Goal: Check status: Check status

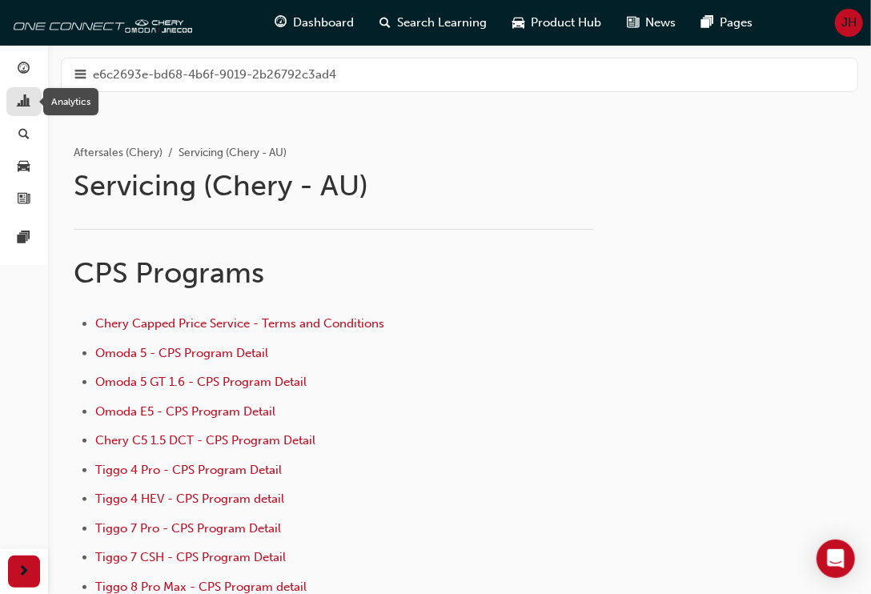
click at [26, 98] on span "chart-icon" at bounding box center [24, 102] width 12 height 14
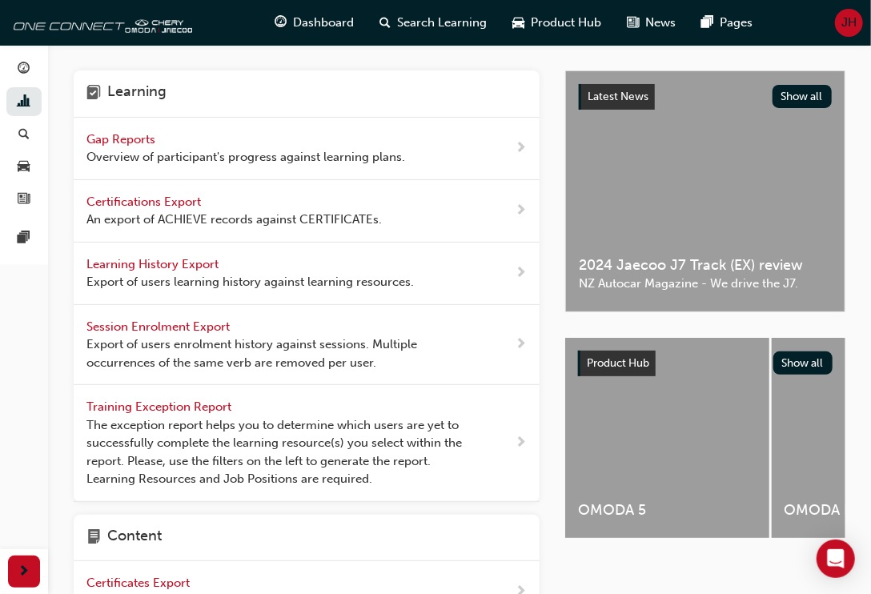
click at [127, 135] on span "Gap Reports" at bounding box center [122, 139] width 72 height 14
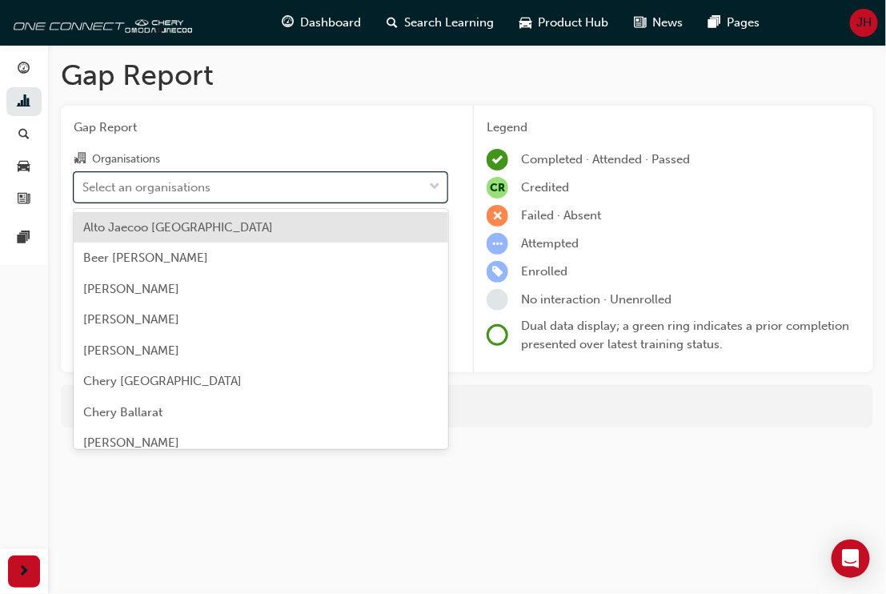
click at [437, 184] on span "down-icon" at bounding box center [434, 187] width 11 height 21
click at [84, 184] on input "Organisations option Alto Jaecoo [GEOGRAPHIC_DATA] focused, 1 of 154. 154 resul…" at bounding box center [83, 186] width 2 height 14
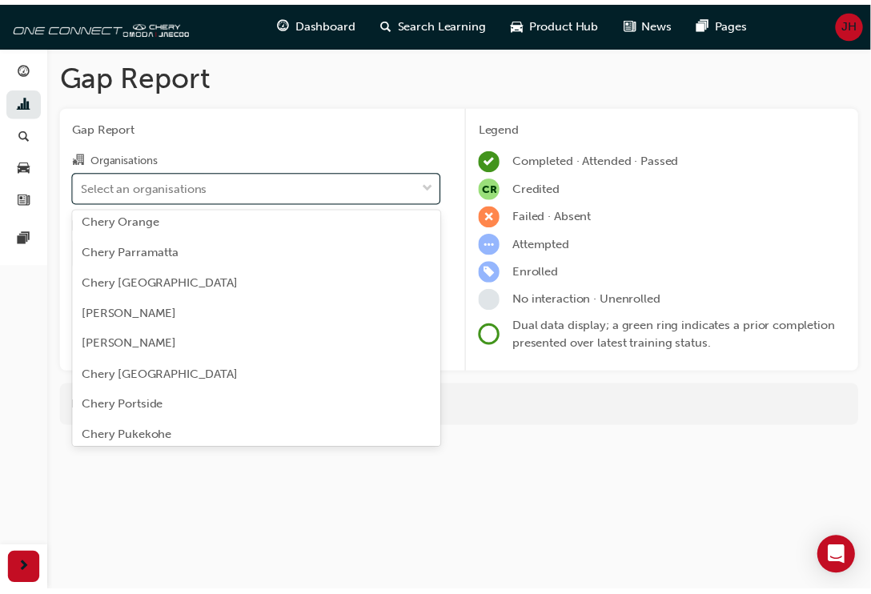
scroll to position [2101, 0]
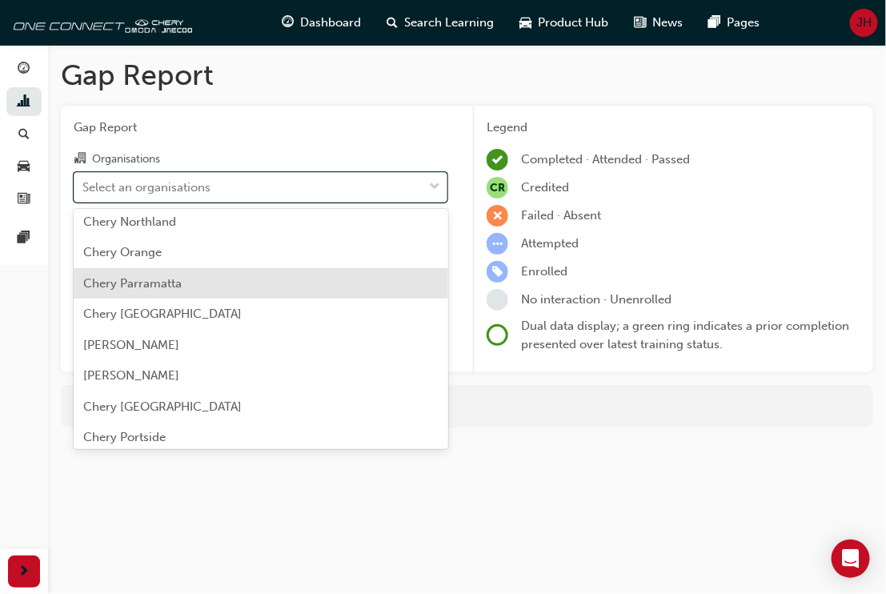
click at [158, 284] on span "Chery Parramatta" at bounding box center [132, 283] width 98 height 14
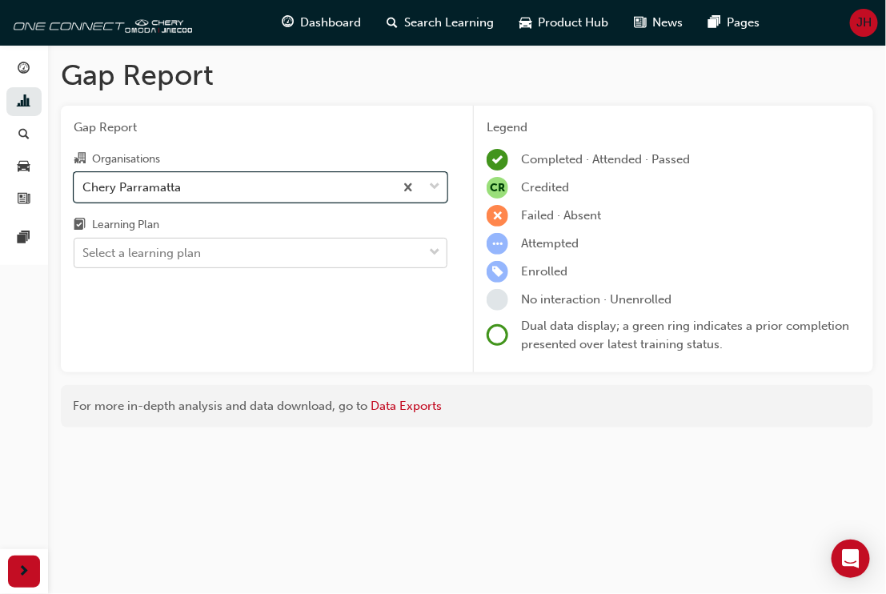
click at [438, 255] on span "down-icon" at bounding box center [434, 253] width 11 height 21
click at [84, 255] on input "Learning Plan Select a learning plan" at bounding box center [83, 253] width 2 height 14
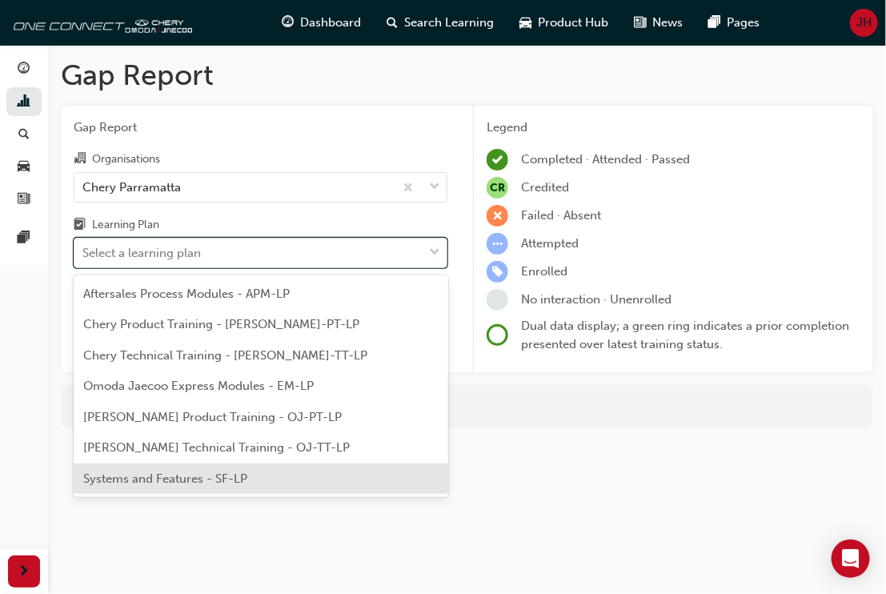
click at [208, 480] on span "Systems and Features - SF-LP" at bounding box center [165, 478] width 164 height 14
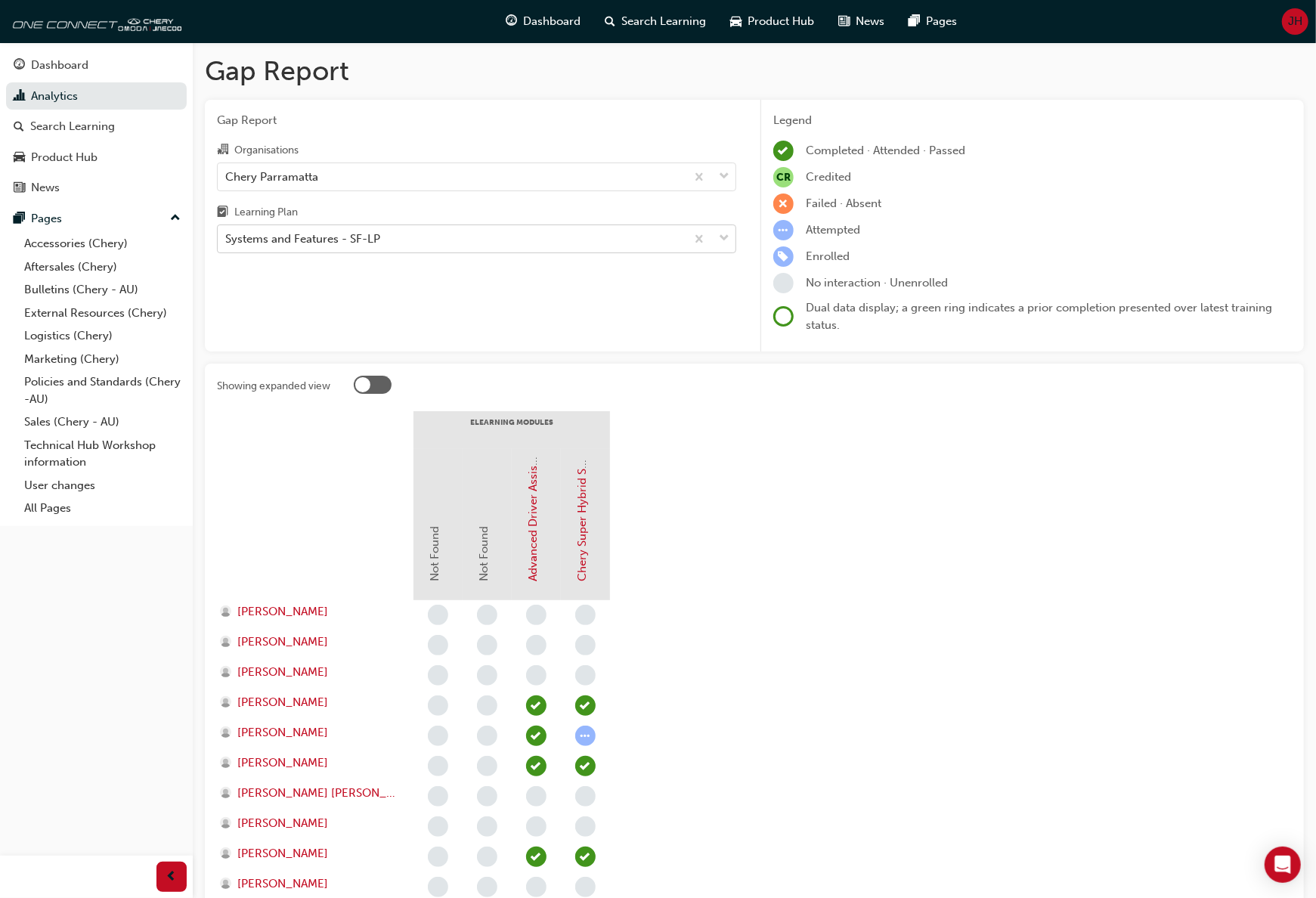
click at [724, 239] on span "down-icon" at bounding box center [723, 239] width 10 height 20
click at [227, 239] on input "Learning Plan Systems and Features - SF-LP" at bounding box center [227, 239] width 2 height 13
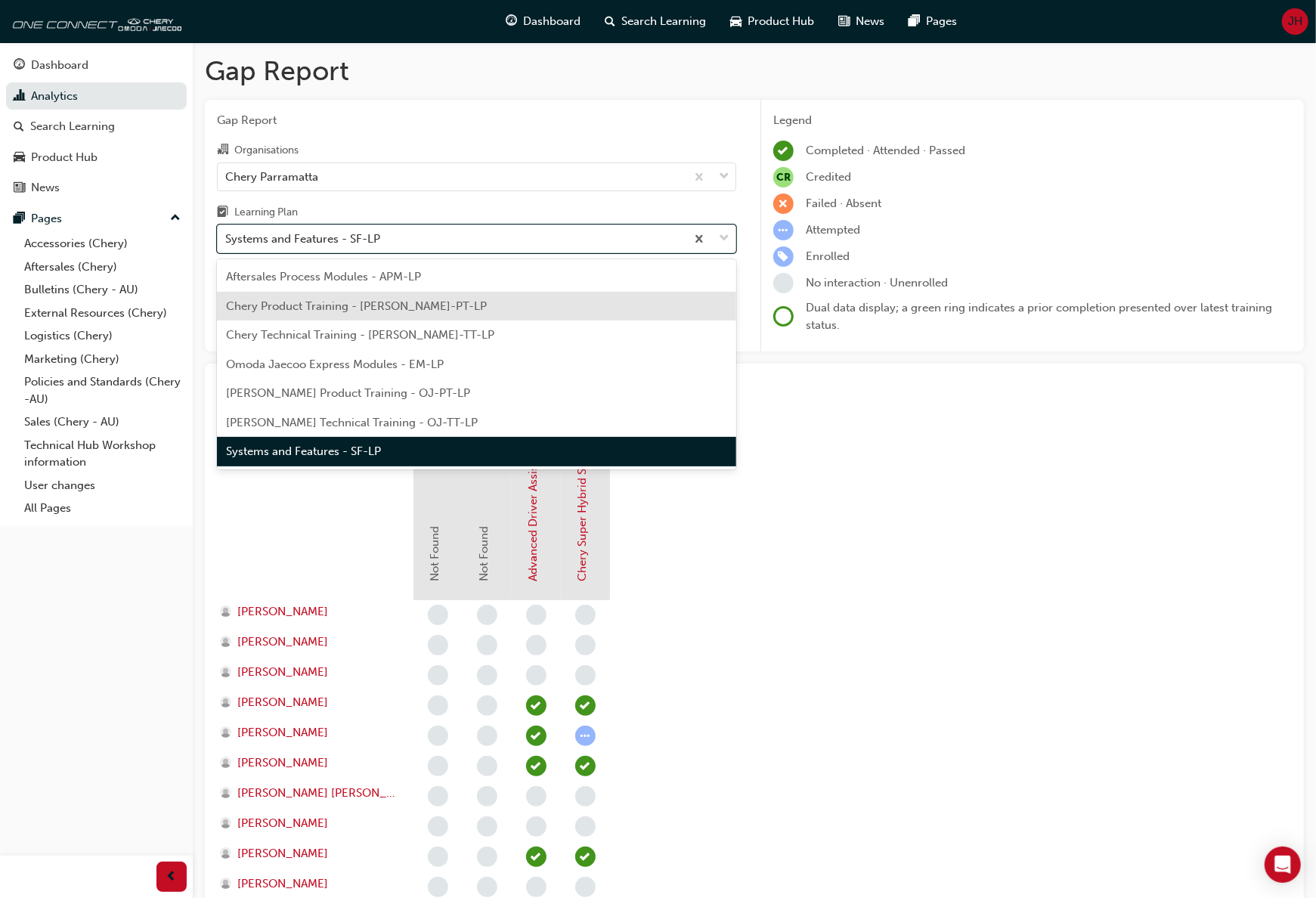
click at [446, 304] on div "Chery Product Training - [PERSON_NAME]-PT-LP" at bounding box center [477, 306] width 519 height 29
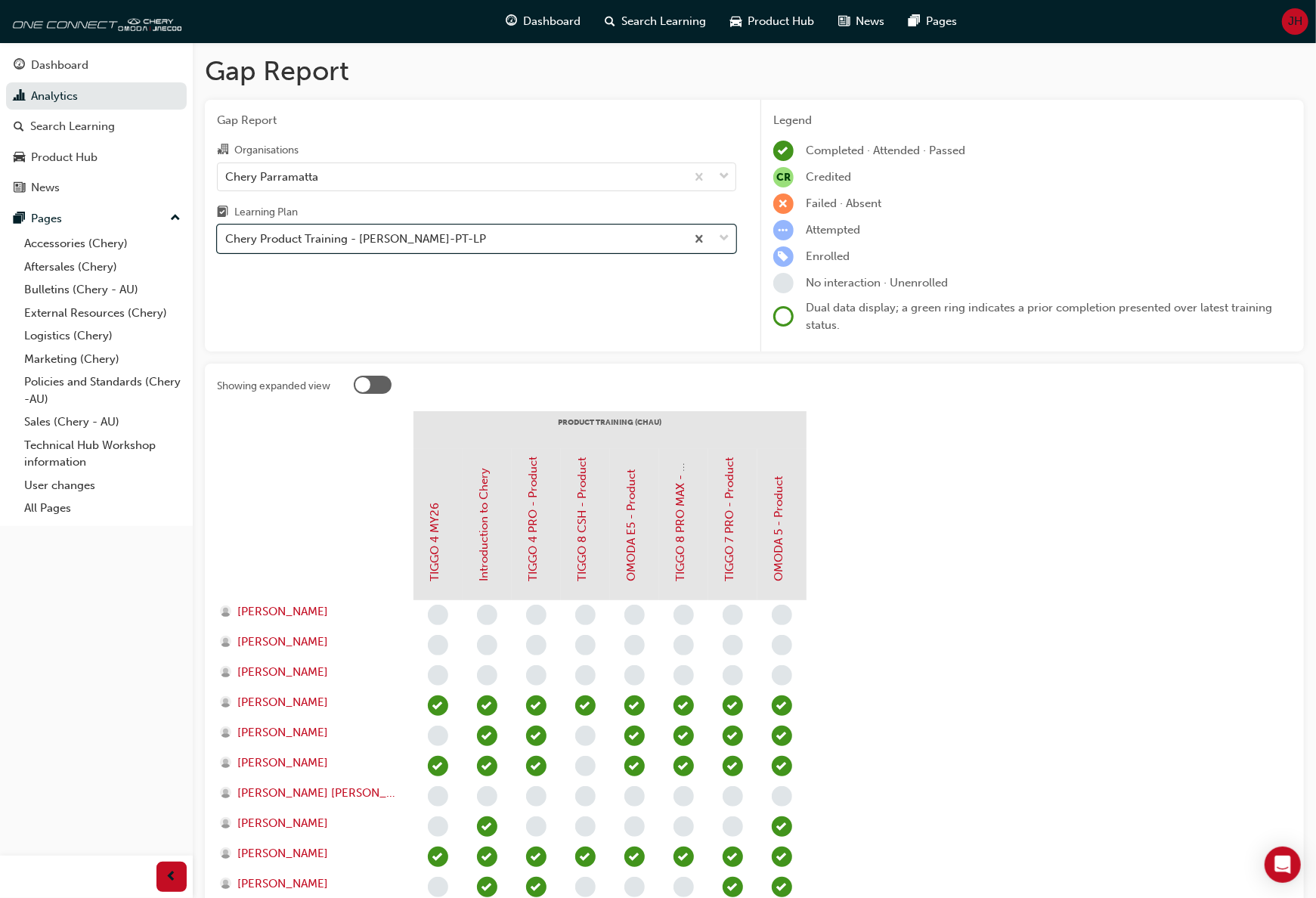
scroll to position [299, 0]
